Goal: Task Accomplishment & Management: Manage account settings

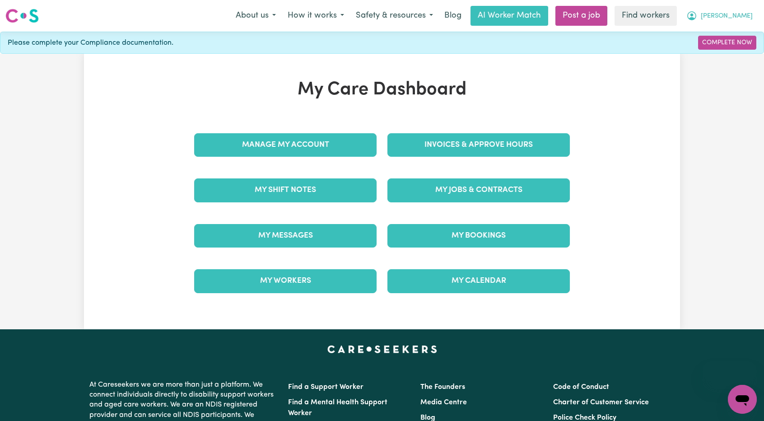
click at [737, 14] on span "[PERSON_NAME]" at bounding box center [727, 16] width 52 height 10
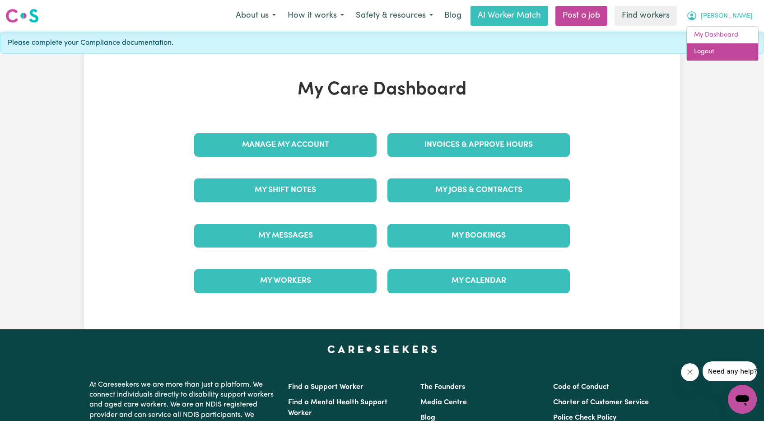
click at [725, 52] on link "Logout" at bounding box center [722, 51] width 71 height 17
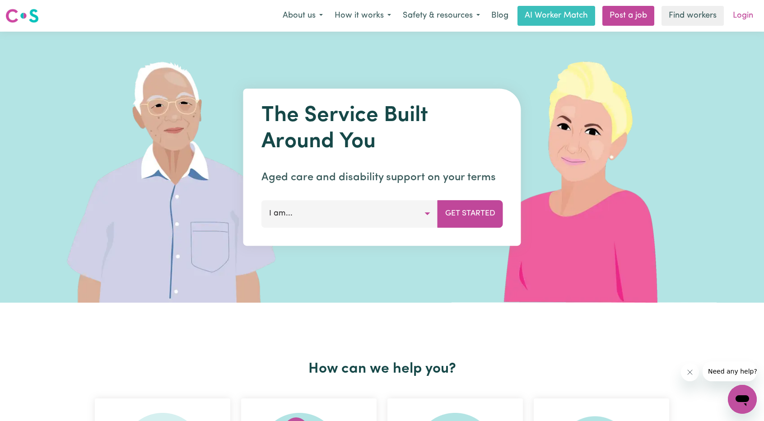
click at [747, 21] on link "Login" at bounding box center [742, 16] width 31 height 20
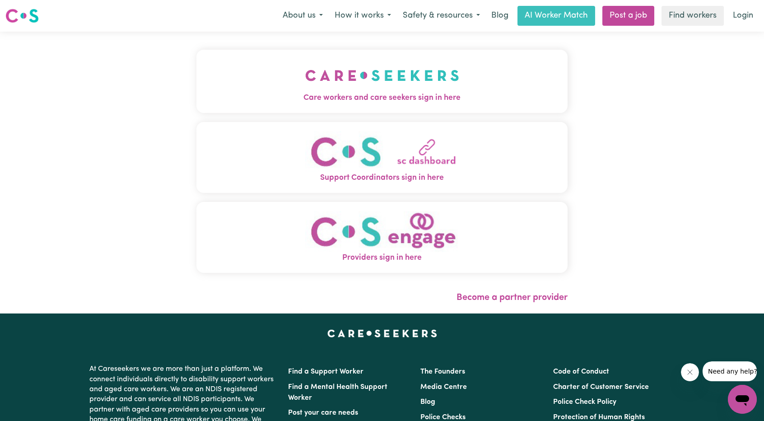
click at [400, 99] on span "Care workers and care seekers sign in here" at bounding box center [381, 98] width 371 height 12
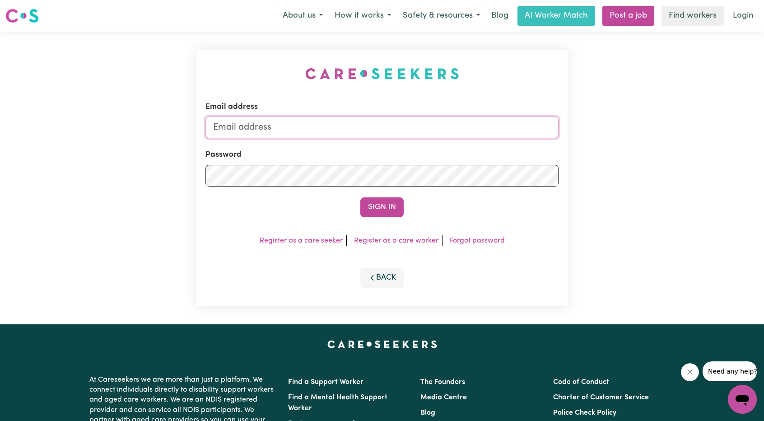
click at [382, 130] on input "Email address" at bounding box center [381, 128] width 353 height 22
drag, startPoint x: 260, startPoint y: 129, endPoint x: 410, endPoint y: 148, distance: 151.1
click at [406, 141] on form "Email address [EMAIL_ADDRESS][PERSON_NAME][DOMAIN_NAME] Password Sign In" at bounding box center [381, 159] width 353 height 116
type input "[EMAIL_ADDRESS][DOMAIN_NAME]"
click at [396, 205] on button "Sign In" at bounding box center [381, 207] width 43 height 20
